Goal: Task Accomplishment & Management: Use online tool/utility

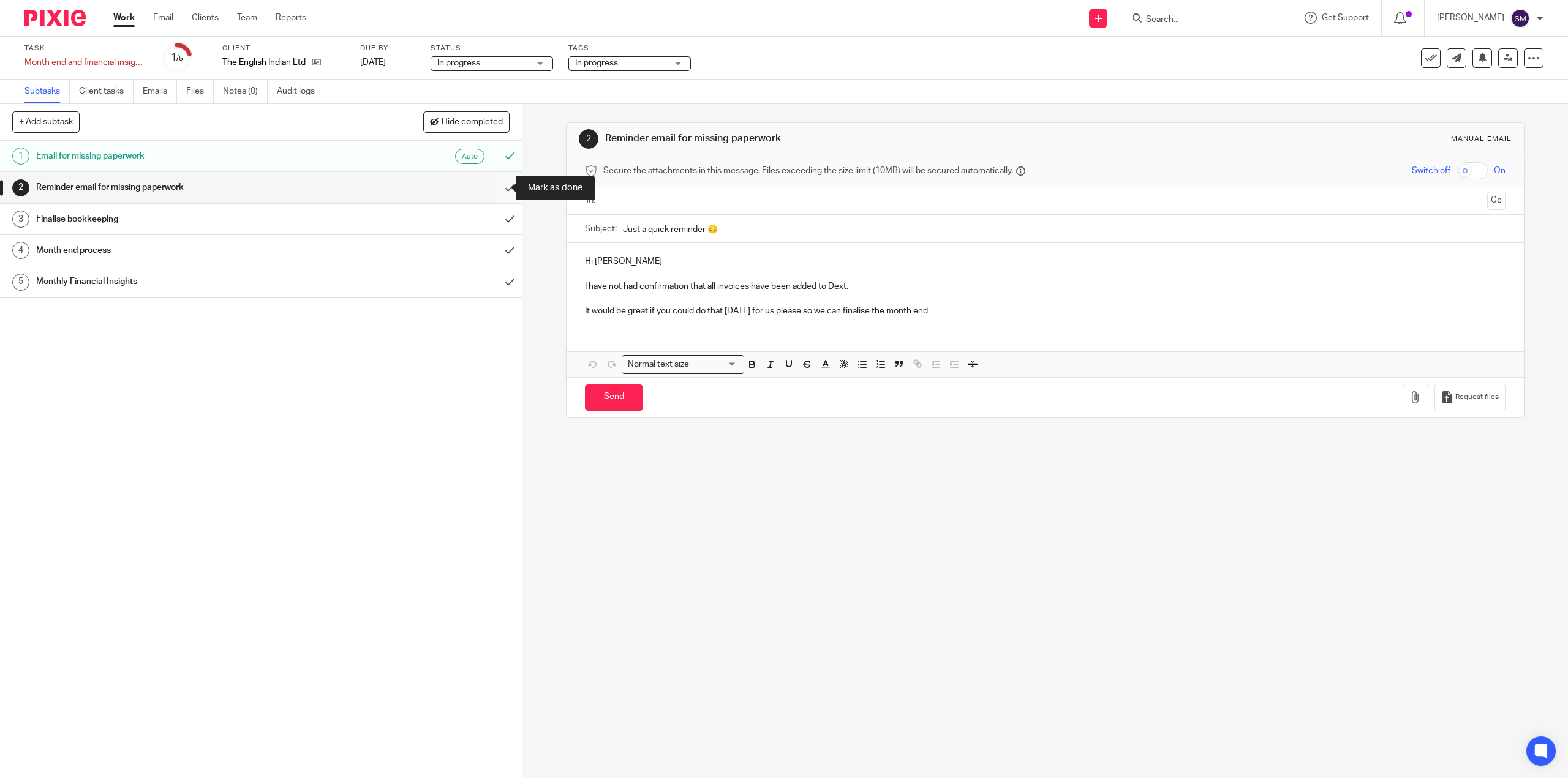
click at [498, 188] on input "submit" at bounding box center [261, 187] width 522 height 30
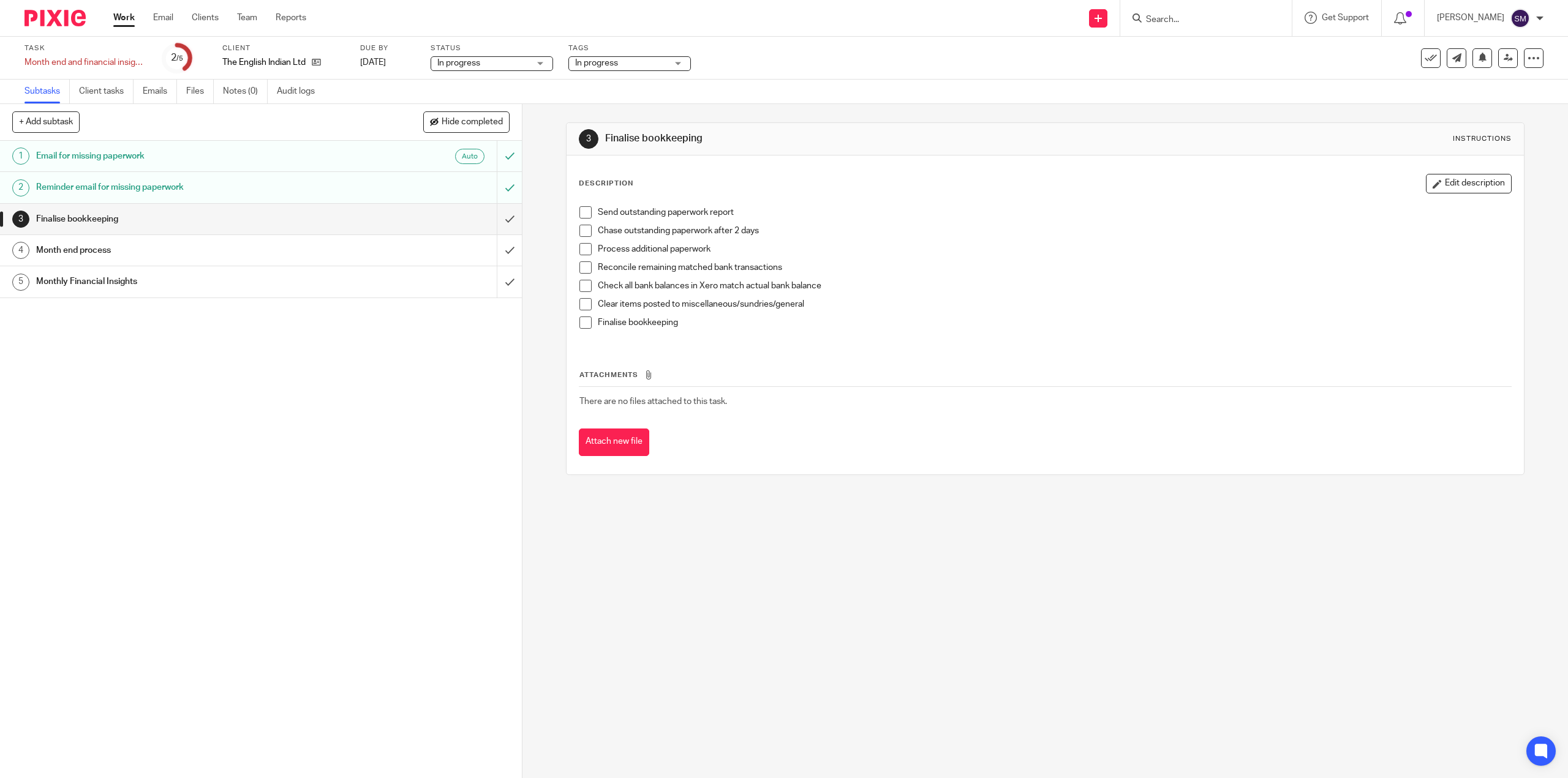
click at [454, 225] on div "Finalise bookkeeping" at bounding box center [260, 219] width 449 height 19
click at [501, 220] on input "submit" at bounding box center [261, 219] width 522 height 30
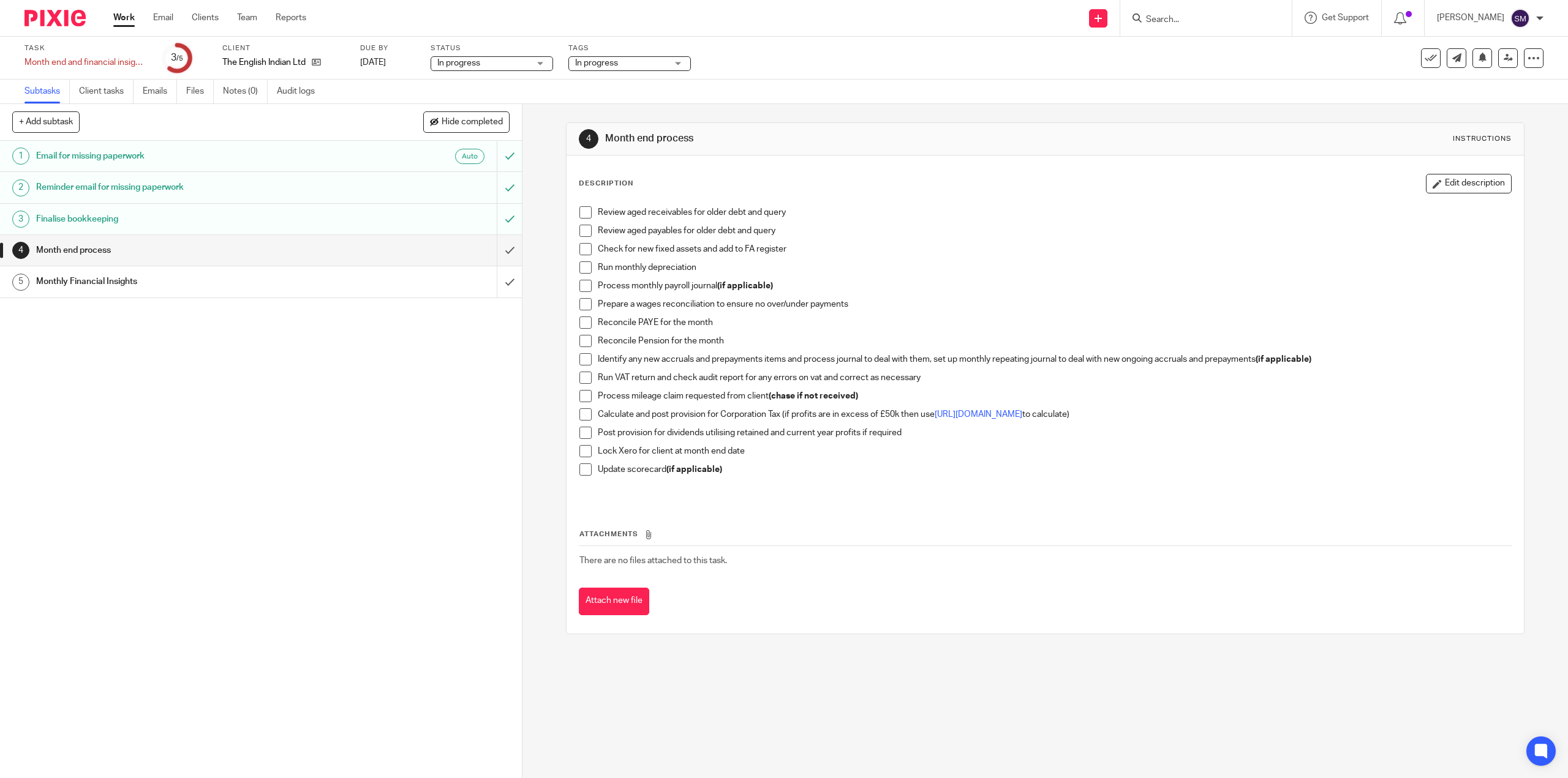
click at [581, 213] on span at bounding box center [585, 213] width 12 height 12
